Goal: Navigation & Orientation: Find specific page/section

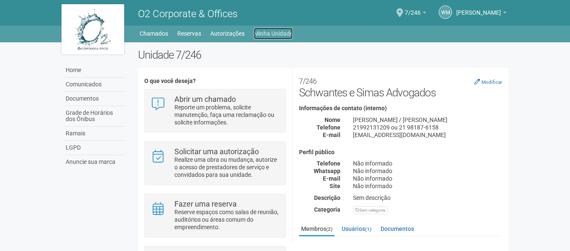
click at [259, 36] on link "Minha Unidade" at bounding box center [273, 34] width 39 height 12
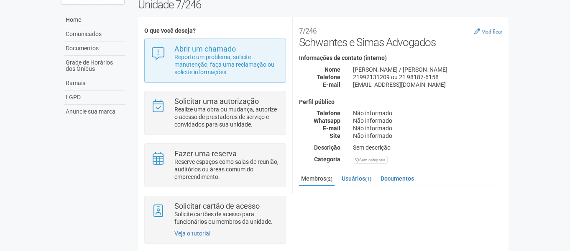
scroll to position [64, 0]
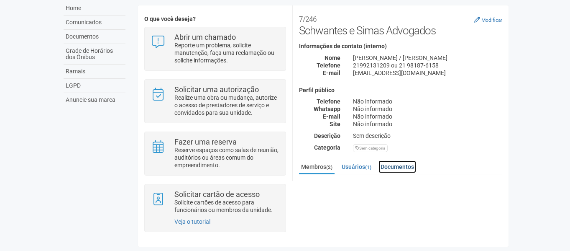
click at [414, 168] on link "Documentos" at bounding box center [398, 166] width 38 height 13
drag, startPoint x: 509, startPoint y: 102, endPoint x: 517, endPoint y: 173, distance: 70.8
click at [517, 173] on body "Aguarde... O2 Corporate & Offices WM Wenderson Matheus de Almeida Schwantes Wen…" at bounding box center [285, 63] width 570 height 251
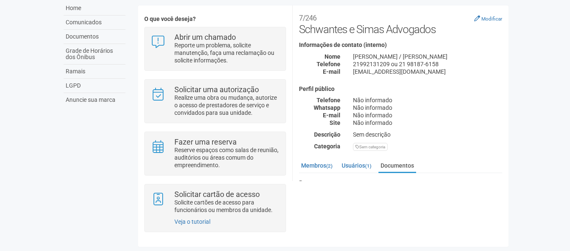
click at [435, 104] on div "Não informado" at bounding box center [428, 108] width 162 height 8
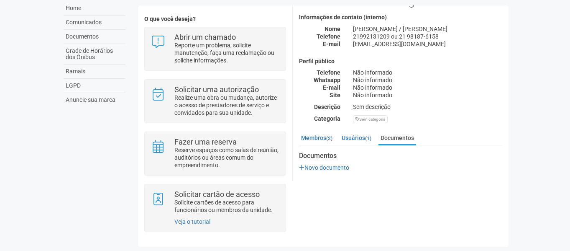
scroll to position [29, 0]
click at [533, 118] on body "Aguarde... O2 Corporate & Offices WM Wenderson Matheus de Almeida Schwantes Wen…" at bounding box center [285, 63] width 570 height 251
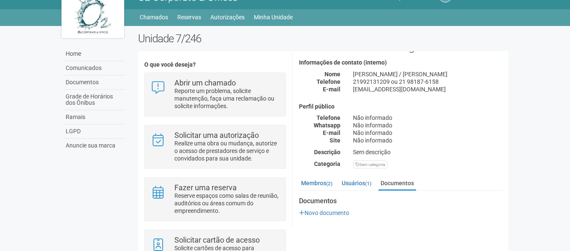
scroll to position [0, 0]
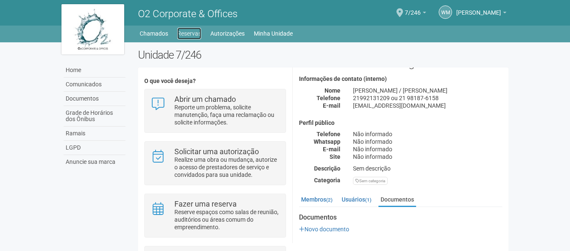
click at [191, 32] on link "Reservas" at bounding box center [189, 34] width 24 height 12
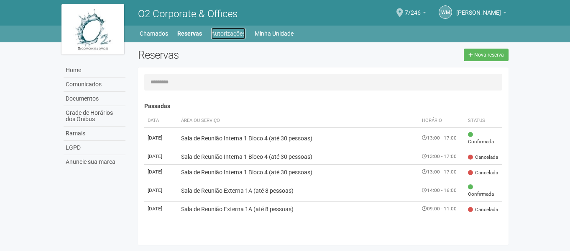
click at [222, 36] on link "Autorizações" at bounding box center [228, 34] width 34 height 12
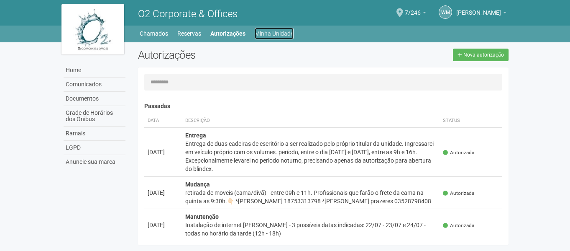
click at [264, 37] on link "Minha Unidade" at bounding box center [274, 34] width 39 height 12
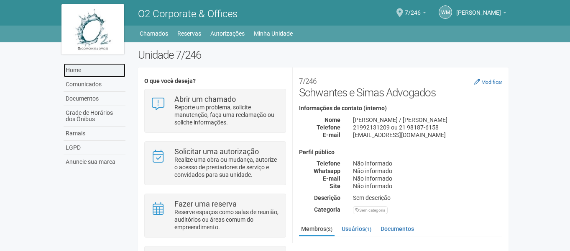
click at [94, 71] on link "Home" at bounding box center [95, 70] width 62 height 14
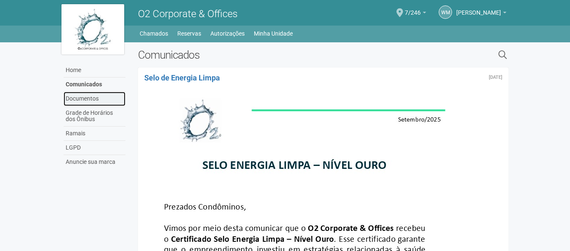
click at [88, 98] on link "Documentos" at bounding box center [95, 99] width 62 height 14
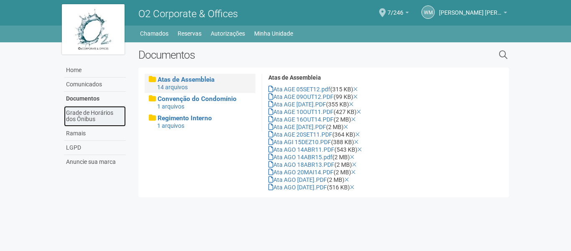
click at [87, 115] on link "Grade de Horários dos Ônibus" at bounding box center [95, 116] width 62 height 20
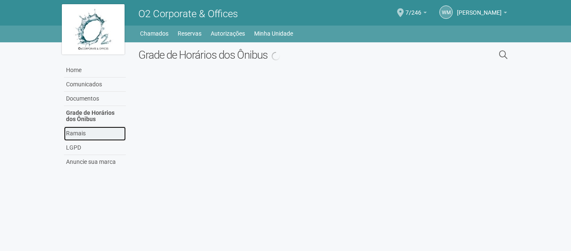
click at [79, 135] on link "Ramais" at bounding box center [95, 133] width 62 height 14
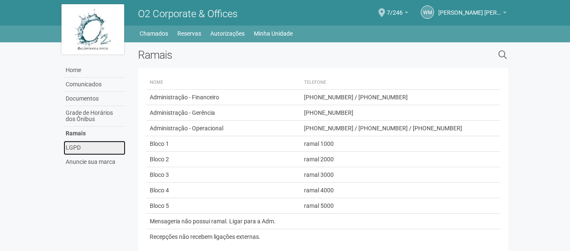
click at [73, 148] on link "LGPD" at bounding box center [95, 148] width 62 height 14
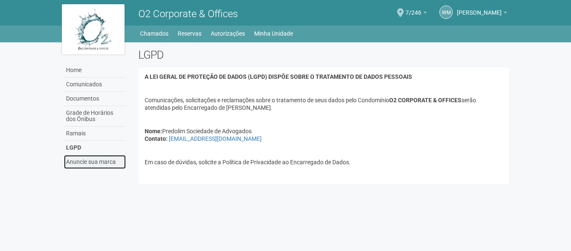
click at [87, 160] on link "Anuncie sua marca" at bounding box center [95, 162] width 62 height 14
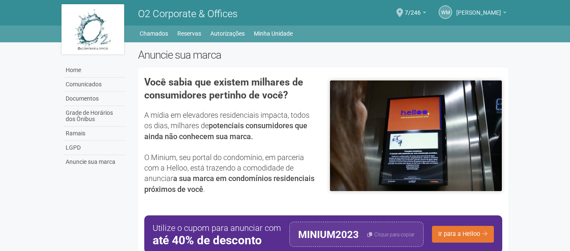
click at [456, 10] on span "[PERSON_NAME]" at bounding box center [478, 8] width 45 height 15
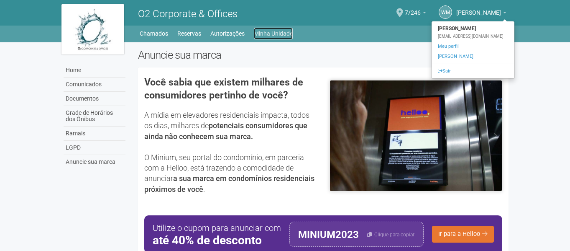
click at [274, 34] on link "Minha Unidade" at bounding box center [273, 34] width 39 height 12
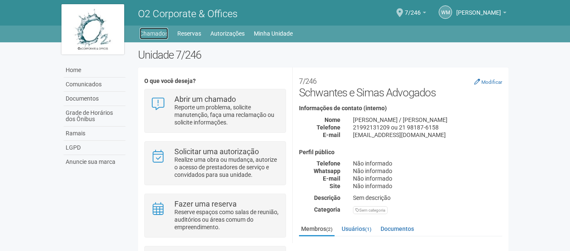
click at [155, 36] on link "Chamados" at bounding box center [154, 34] width 28 height 12
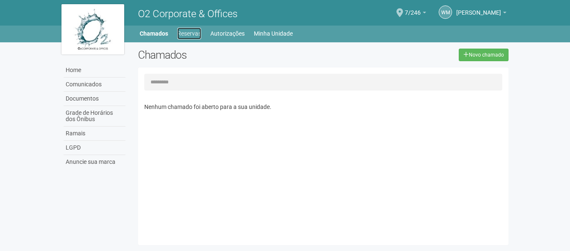
click at [196, 38] on link "Reservas" at bounding box center [189, 34] width 24 height 12
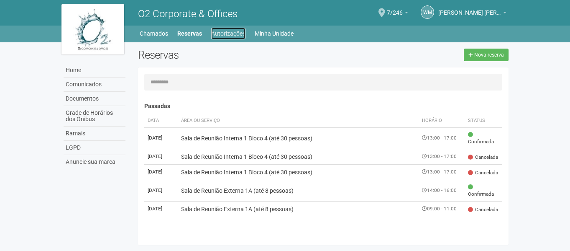
click at [230, 33] on link "Autorizações" at bounding box center [228, 34] width 34 height 12
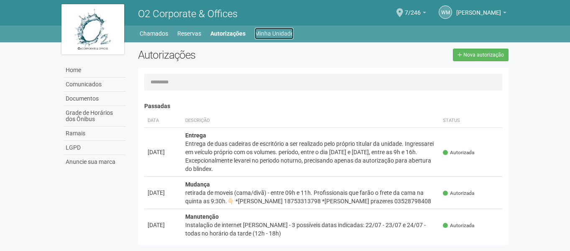
click at [277, 35] on link "Minha Unidade" at bounding box center [274, 34] width 39 height 12
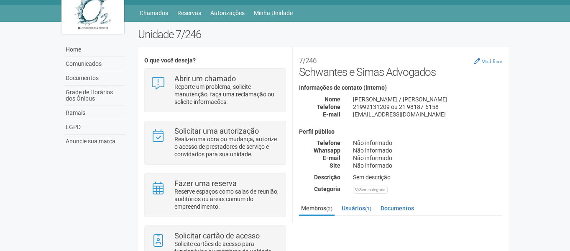
scroll to position [13, 0]
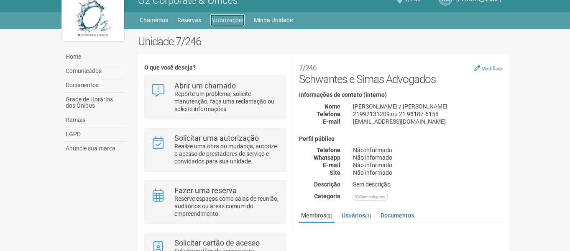
click at [219, 18] on link "Autorizações" at bounding box center [227, 20] width 34 height 12
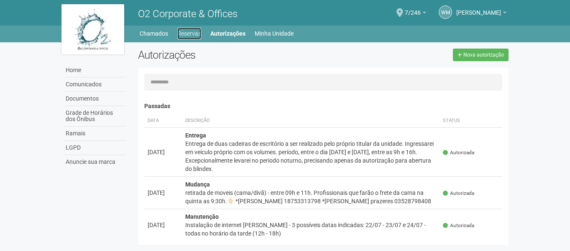
click at [185, 34] on link "Reservas" at bounding box center [189, 34] width 24 height 12
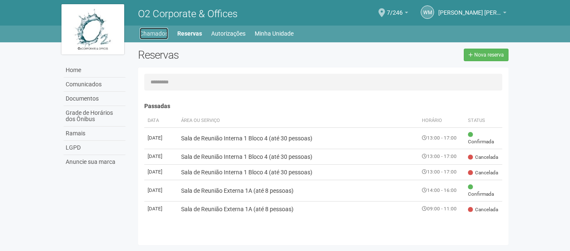
click at [162, 37] on link "Chamados" at bounding box center [154, 34] width 28 height 12
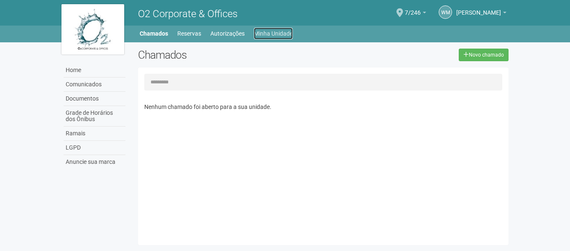
click at [280, 33] on link "Minha Unidade" at bounding box center [273, 34] width 39 height 12
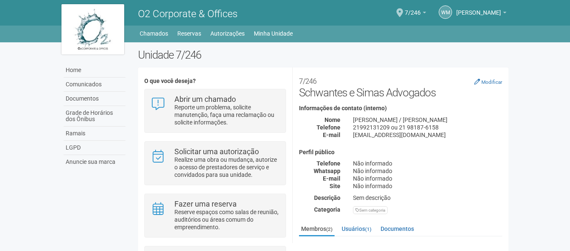
click at [435, 16] on div "WM Wenderson Matheus de Almeida Schwantes Wenderson Matheus de Almeida Schwante…" at bounding box center [466, 13] width 80 height 24
click at [439, 15] on link "WM" at bounding box center [445, 11] width 13 height 13
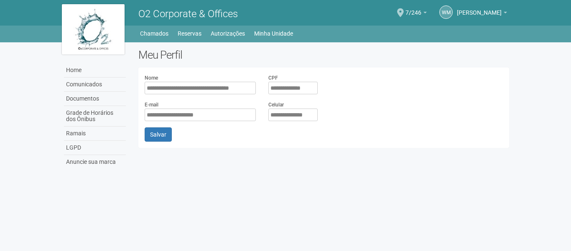
click at [315, 174] on body "Aguarde... O2 Corporate & Offices WM [PERSON_NAME] [PERSON_NAME] [EMAIL_ADDRESS…" at bounding box center [285, 125] width 571 height 251
click at [274, 30] on link "Minha Unidade" at bounding box center [273, 34] width 39 height 12
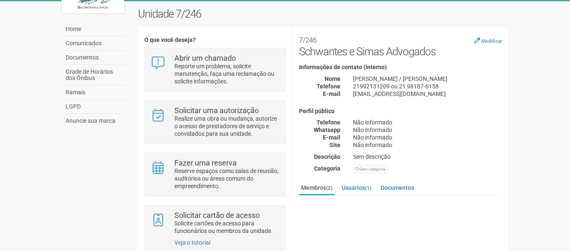
scroll to position [64, 0]
